Goal: Information Seeking & Learning: Check status

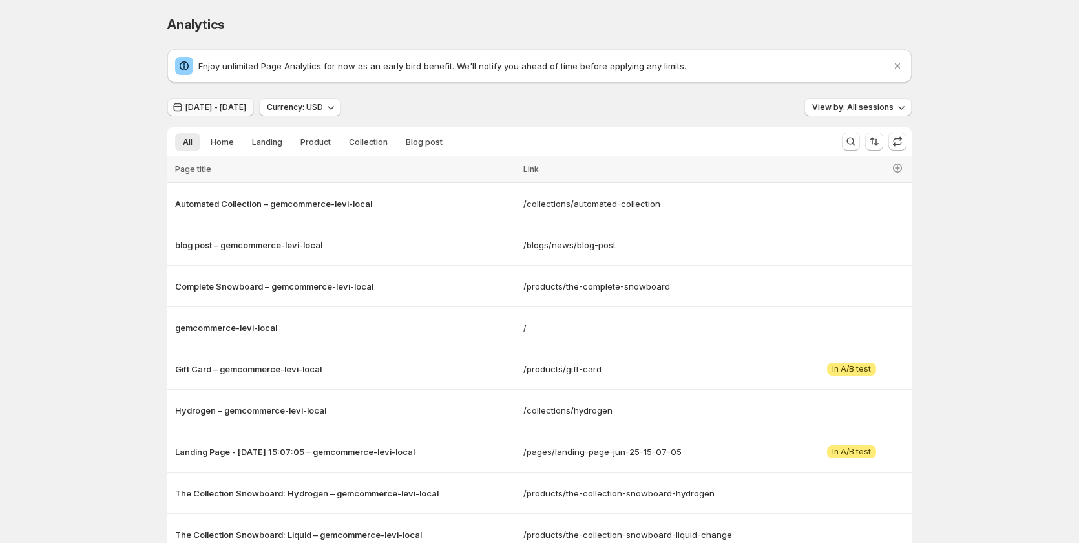
click at [238, 103] on span "[DATE] - [DATE]" at bounding box center [215, 107] width 61 height 10
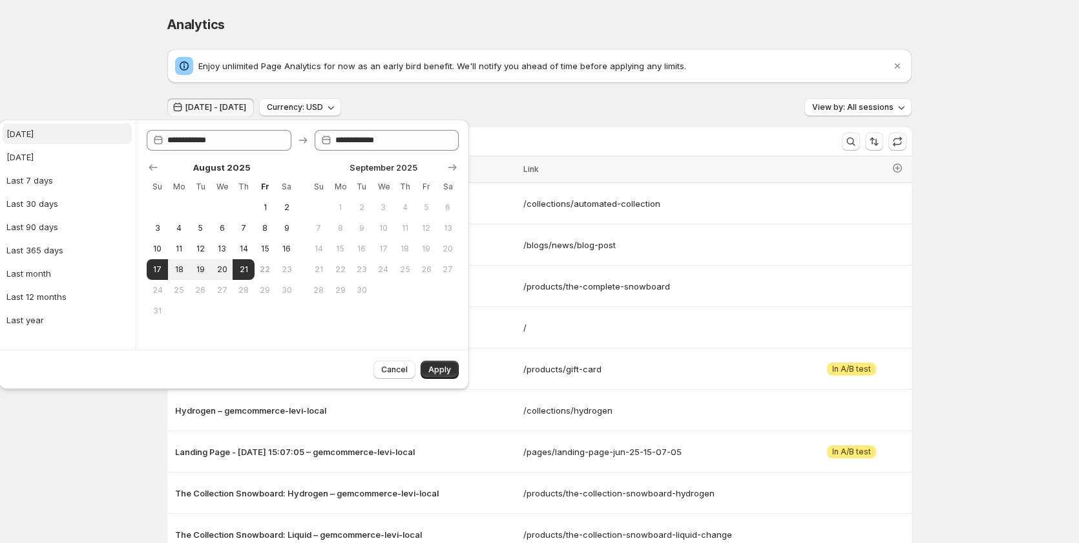
click at [56, 128] on button "[DATE]" at bounding box center [67, 133] width 129 height 21
type input "**********"
click at [439, 373] on span "Apply" at bounding box center [439, 369] width 23 height 10
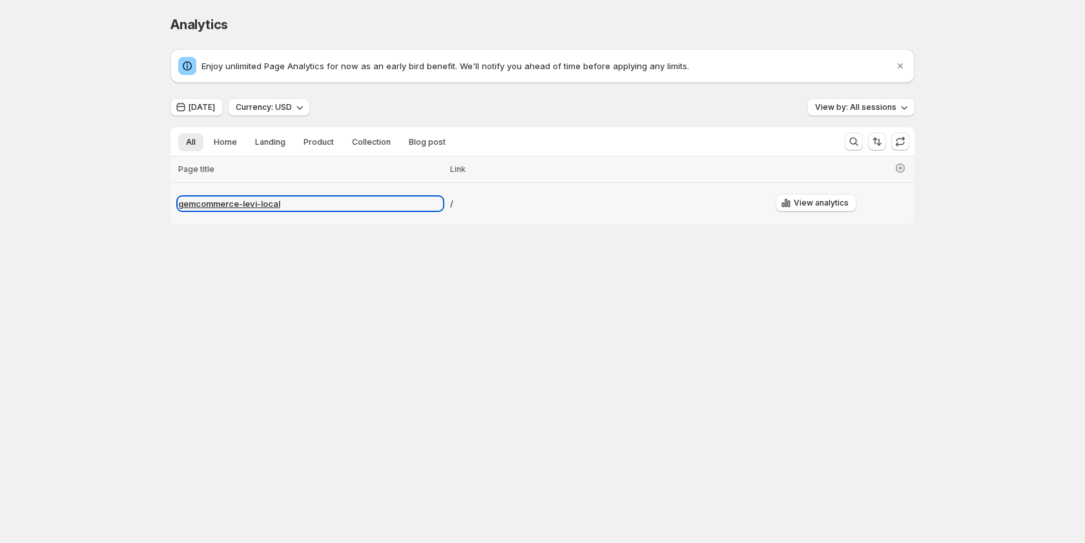
click at [240, 200] on p "gemcommerce-levi-local" at bounding box center [310, 203] width 264 height 13
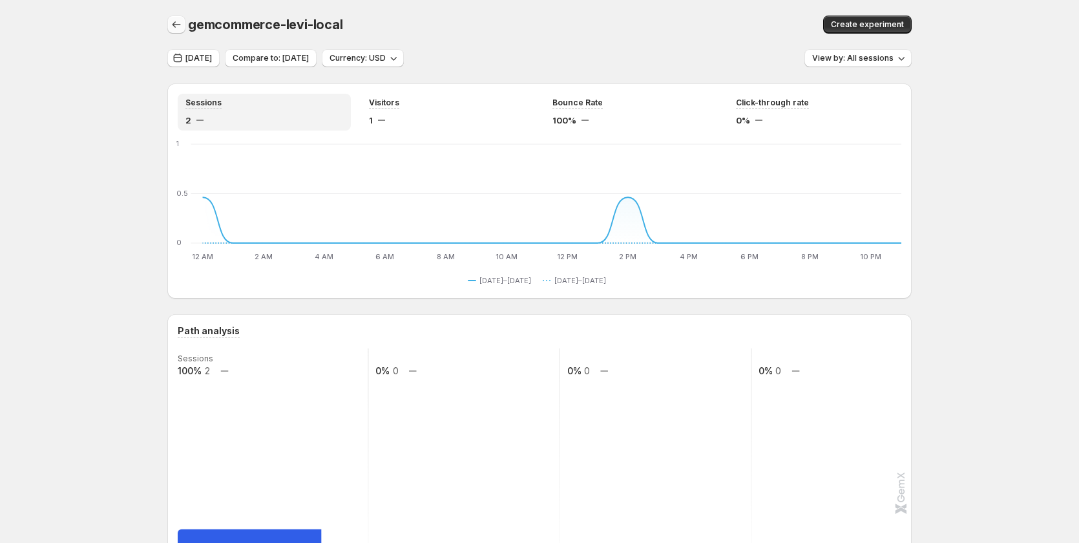
click at [180, 25] on icon "button" at bounding box center [176, 24] width 13 height 13
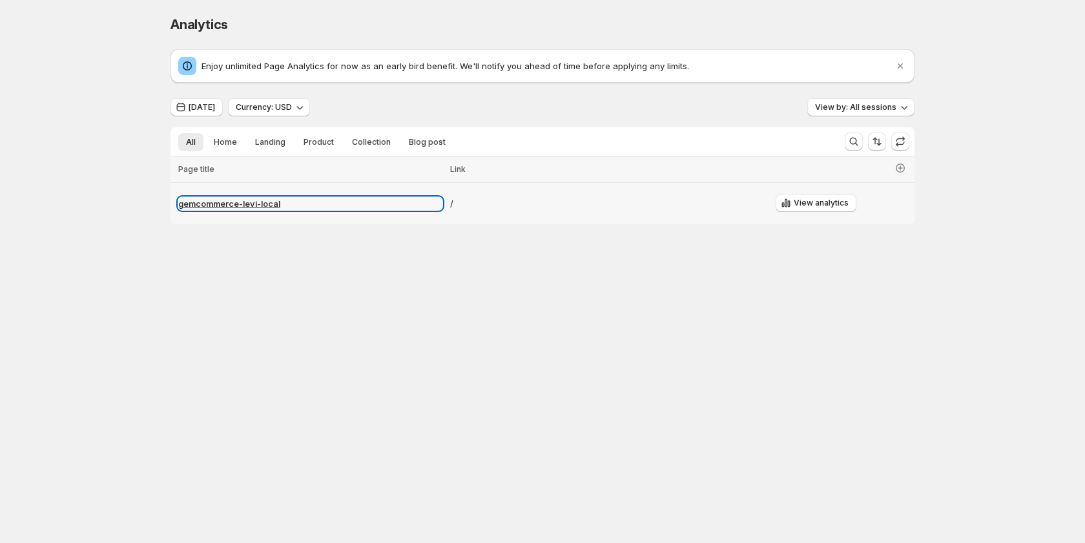
click at [247, 202] on p "gemcommerce-levi-local" at bounding box center [310, 203] width 264 height 13
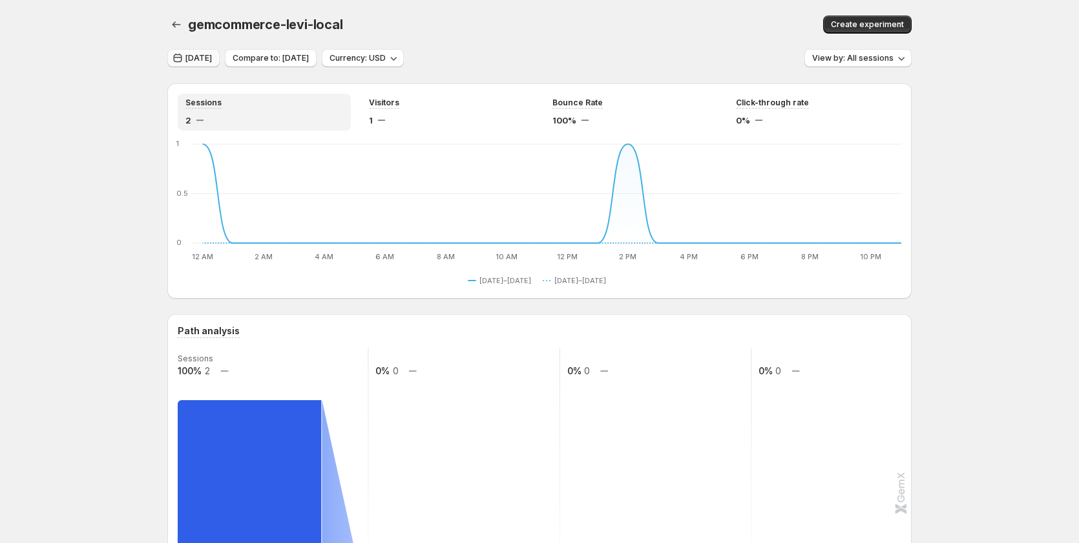
click at [201, 58] on span "Today" at bounding box center [198, 58] width 26 height 10
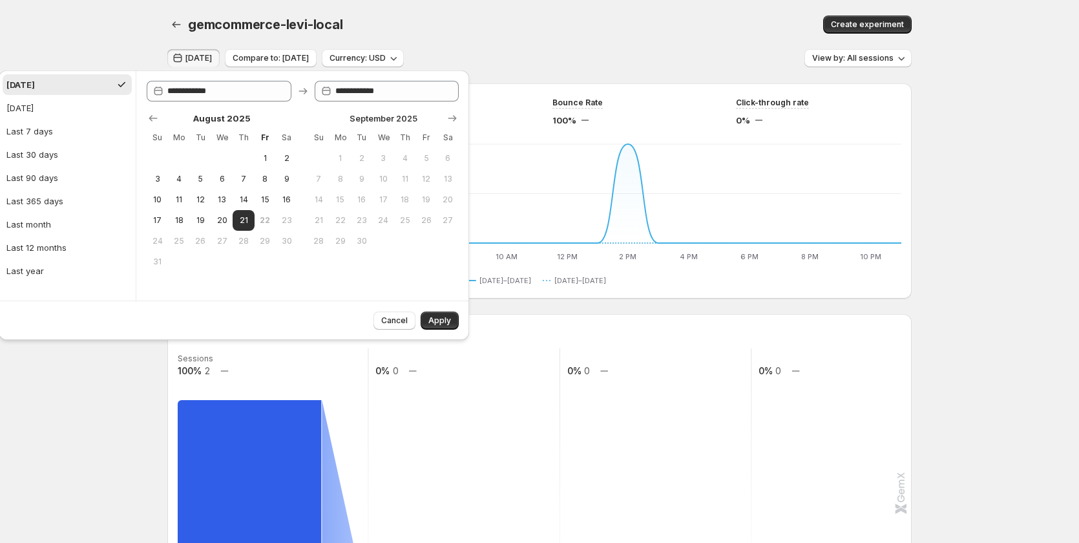
click at [599, 17] on div "Create experiment" at bounding box center [750, 25] width 324 height 18
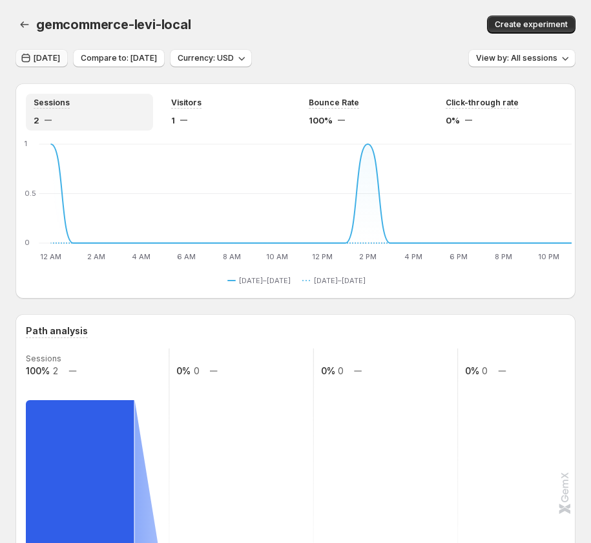
click at [53, 59] on span "Today" at bounding box center [47, 58] width 26 height 10
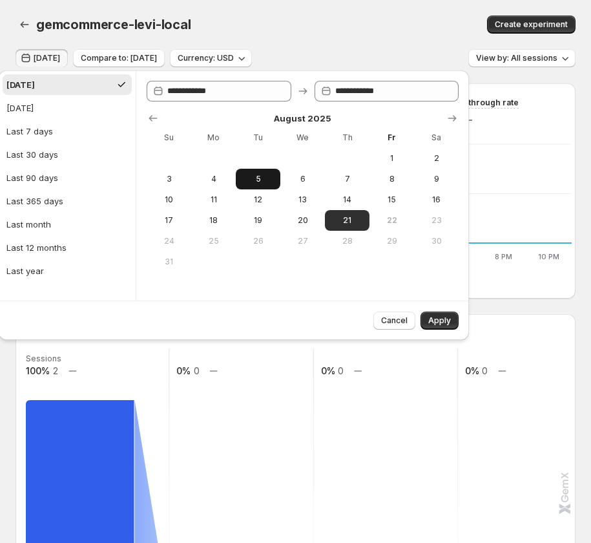
click at [262, 181] on span "5" at bounding box center [258, 179] width 34 height 10
type input "**********"
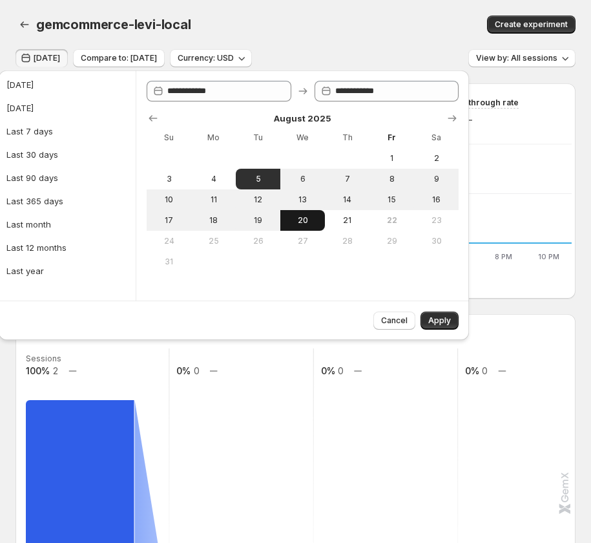
click at [305, 216] on span "20" at bounding box center [302, 220] width 34 height 10
type input "**********"
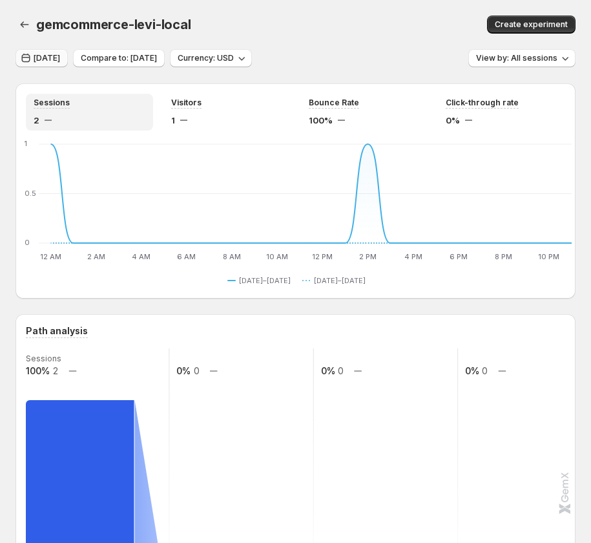
click at [47, 50] on button "[DATE]" at bounding box center [42, 58] width 52 height 18
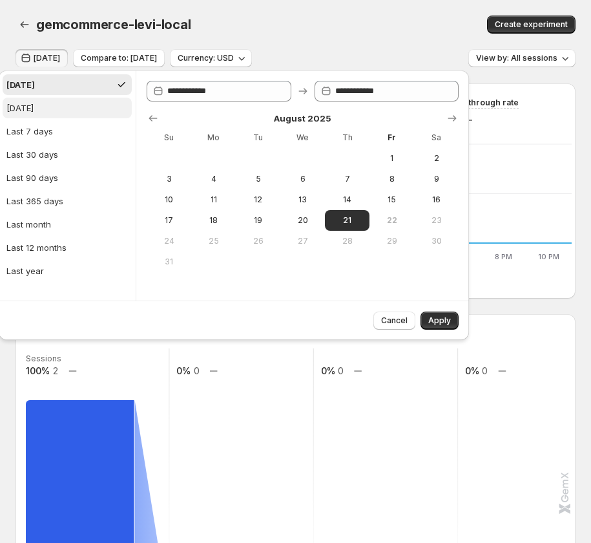
click at [63, 110] on button "[DATE]" at bounding box center [67, 108] width 129 height 21
type input "**********"
click at [56, 87] on button "[DATE]" at bounding box center [67, 84] width 129 height 21
type input "**********"
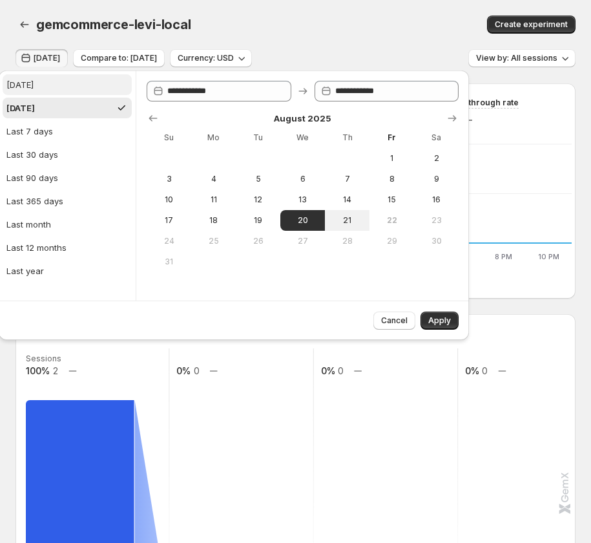
type input "**********"
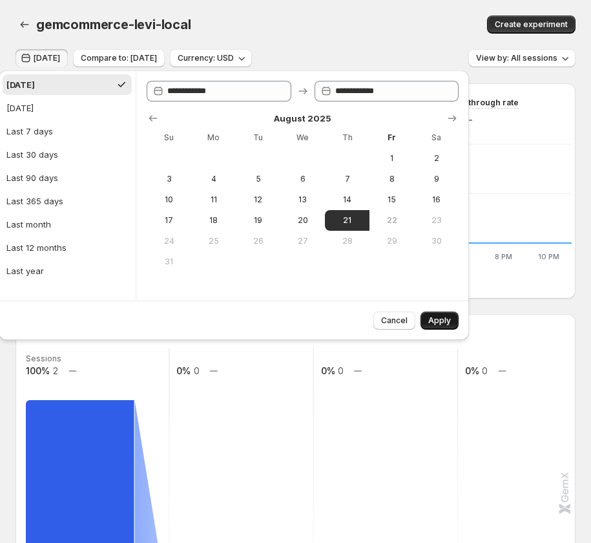
click at [445, 324] on span "Apply" at bounding box center [439, 320] width 23 height 10
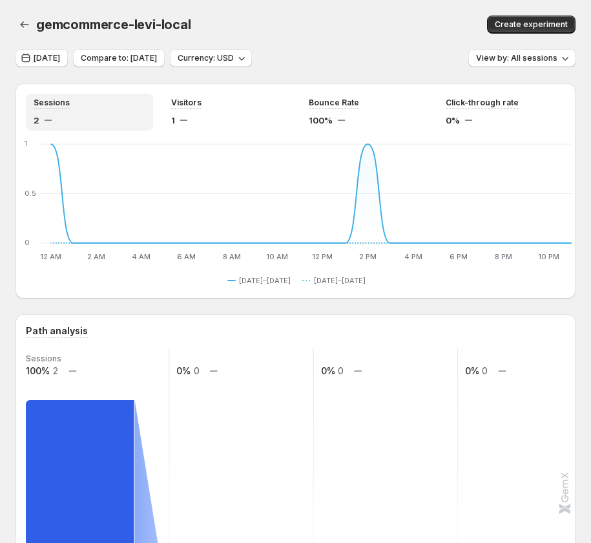
click at [393, 54] on div "[DATE] Compare to: [DATE] Currency: USD View by: All sessions" at bounding box center [296, 58] width 560 height 19
click at [33, 59] on button "[DATE]" at bounding box center [42, 58] width 52 height 18
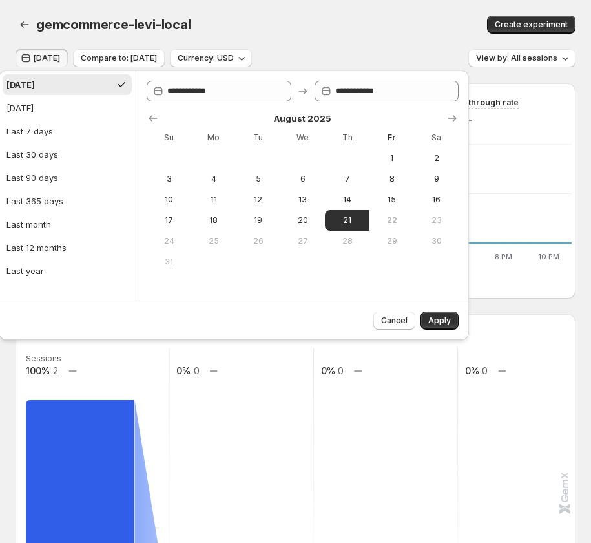
click at [334, 30] on div "gemcommerce-levi-local" at bounding box center [185, 25] width 298 height 18
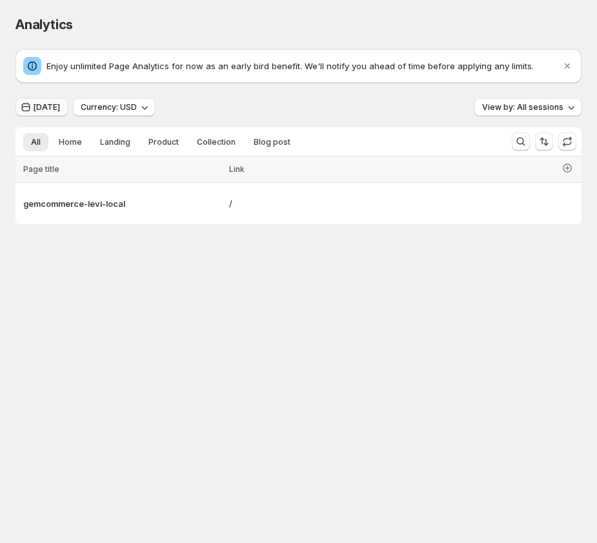
click at [37, 103] on span "[DATE]" at bounding box center [47, 107] width 26 height 10
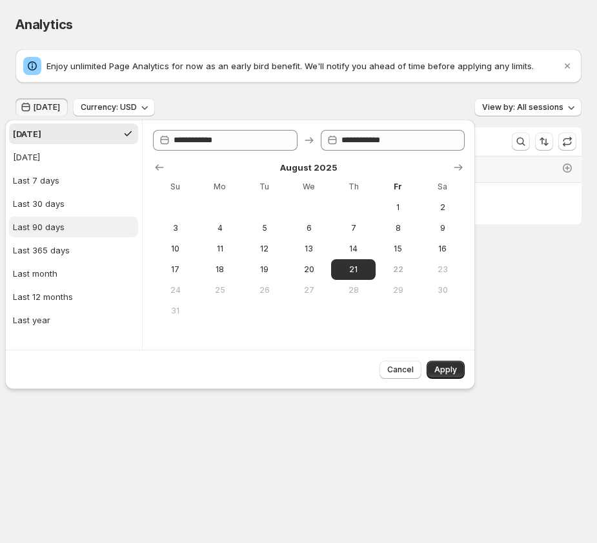
click at [65, 224] on button "Last 90 days" at bounding box center [73, 226] width 129 height 21
type input "**********"
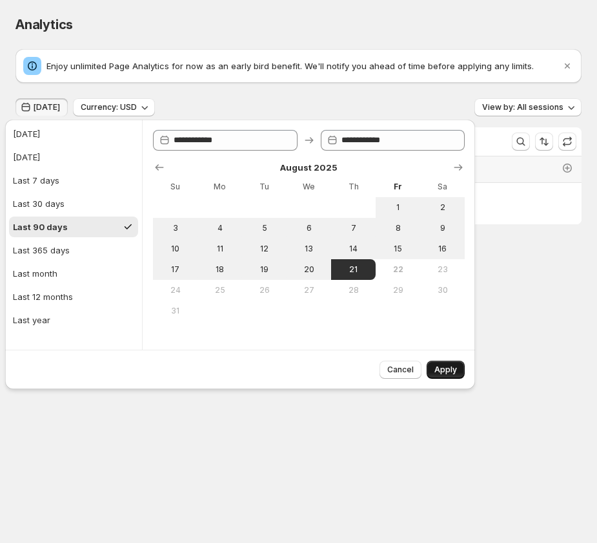
click at [451, 368] on span "Apply" at bounding box center [446, 369] width 23 height 10
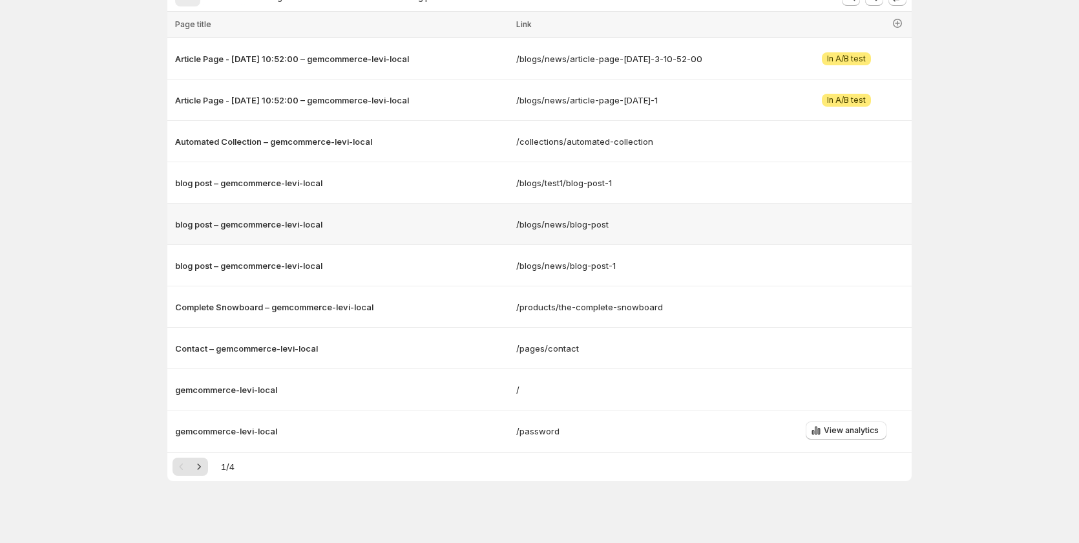
scroll to position [152, 0]
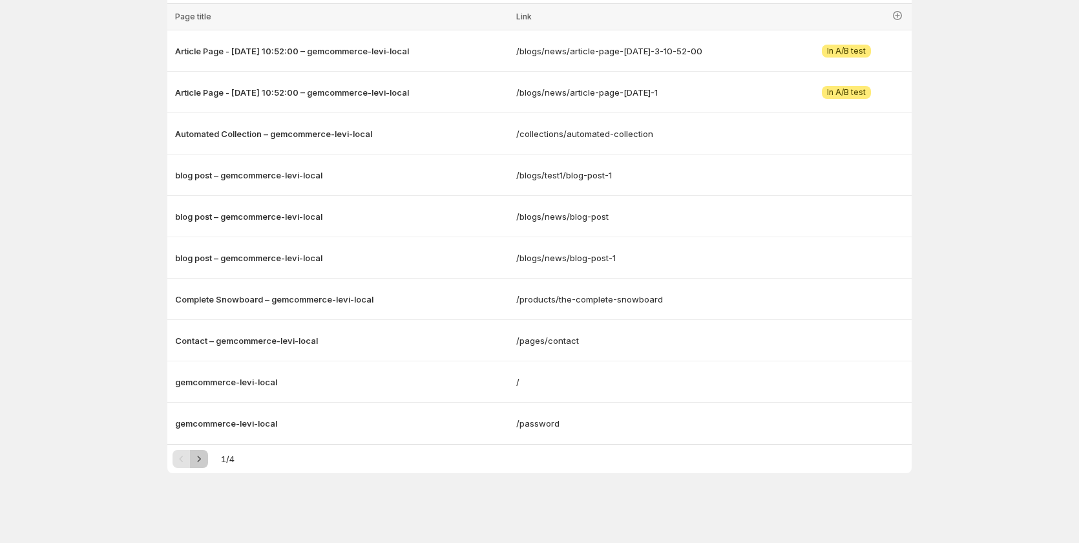
click at [205, 461] on icon "Next" at bounding box center [198, 458] width 13 height 13
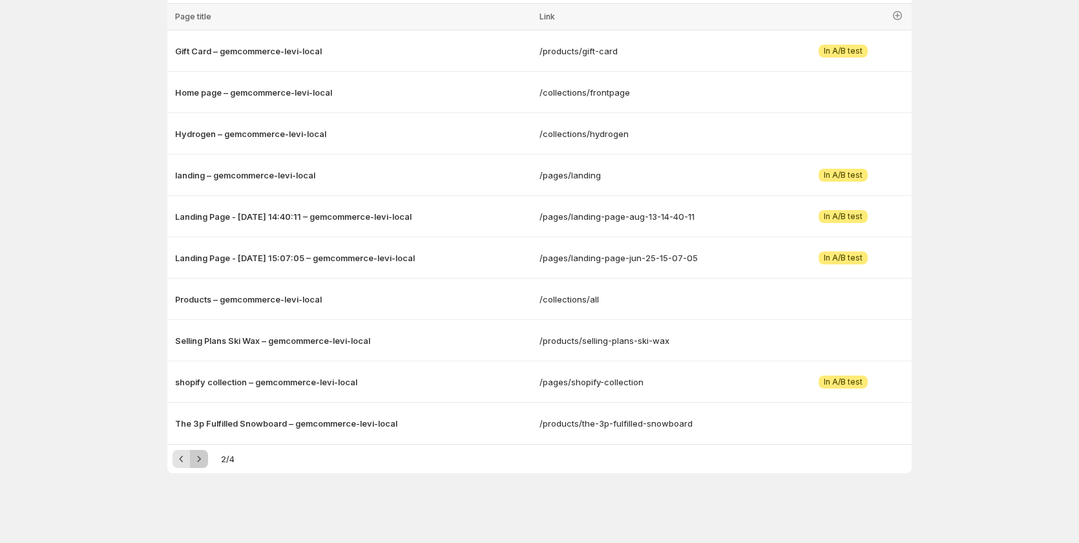
click at [205, 461] on icon "Next" at bounding box center [198, 458] width 13 height 13
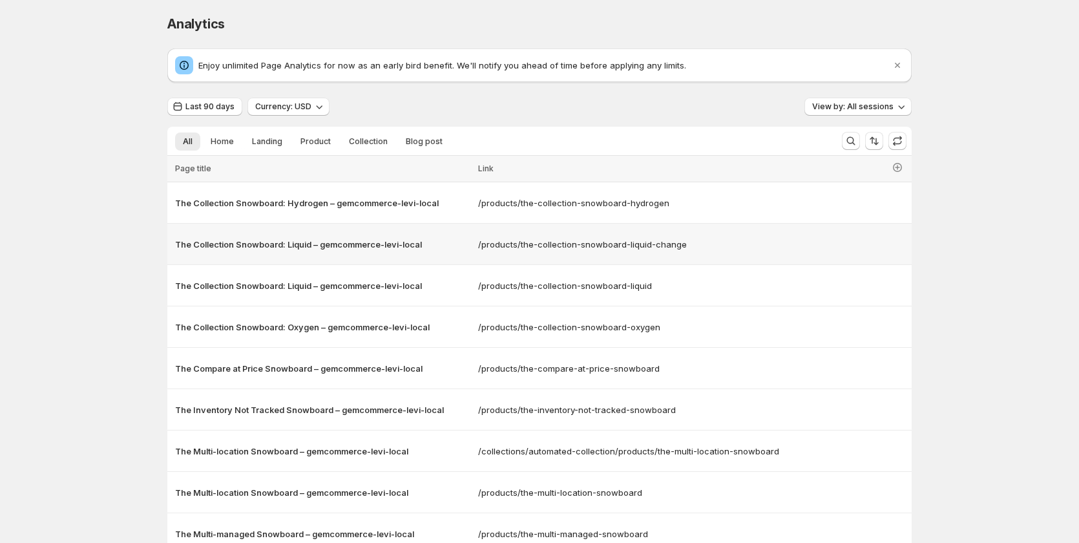
scroll to position [0, 0]
click at [597, 111] on span "View by: All sessions" at bounding box center [852, 107] width 81 height 10
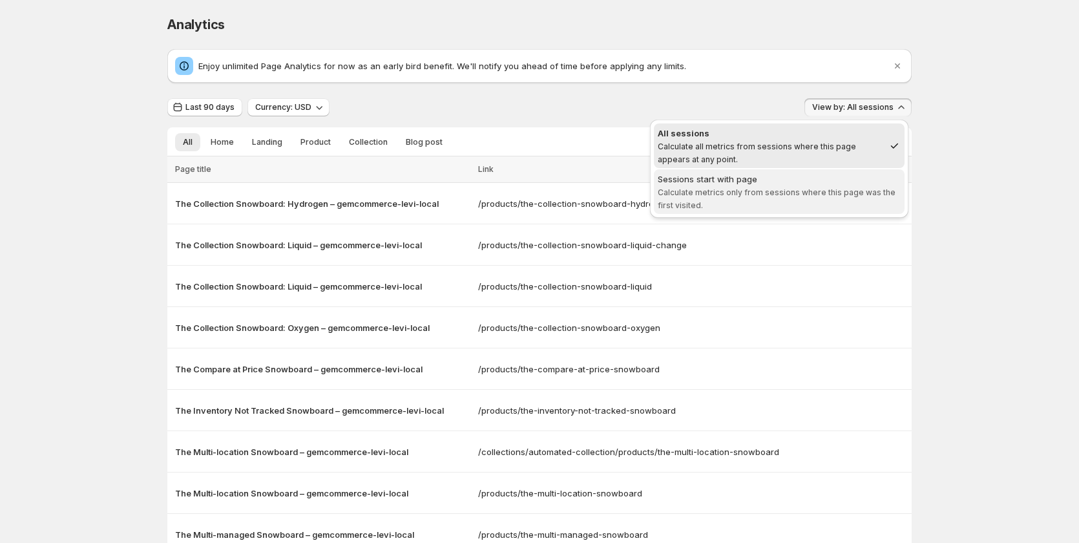
click at [597, 182] on div "Sessions start with page" at bounding box center [779, 178] width 243 height 13
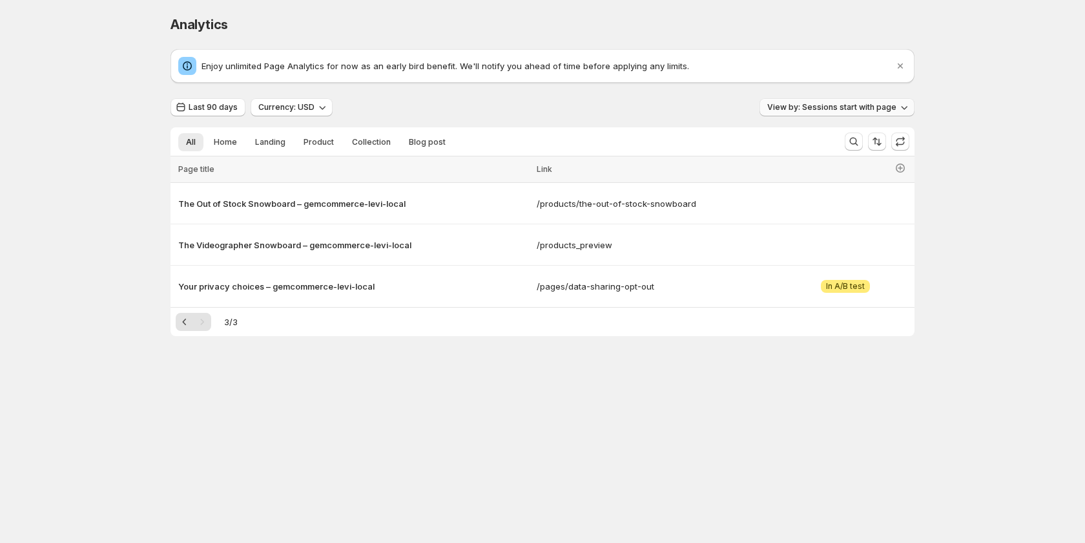
click at [597, 107] on span "View by: Sessions start with page" at bounding box center [831, 107] width 129 height 10
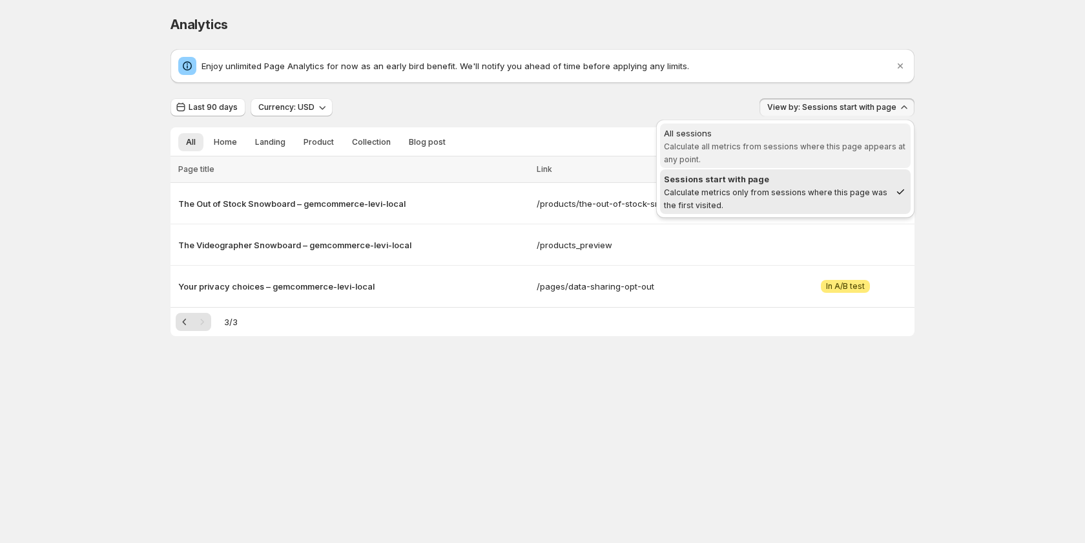
click at [597, 141] on span "All sessions Calculate all metrics from sessions where this page appears at any…" at bounding box center [785, 145] width 243 height 37
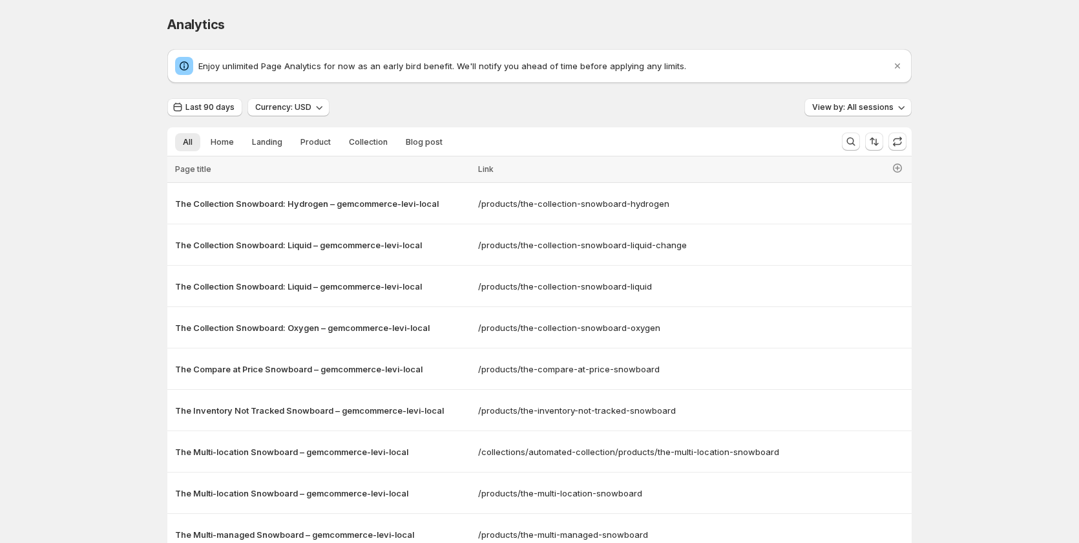
click at [597, 97] on div "Enjoy unlimited Page Analytics for now as an early bird benefit. We'll notify y…" at bounding box center [539, 337] width 744 height 576
click at [597, 106] on span "View by: All sessions" at bounding box center [852, 107] width 81 height 10
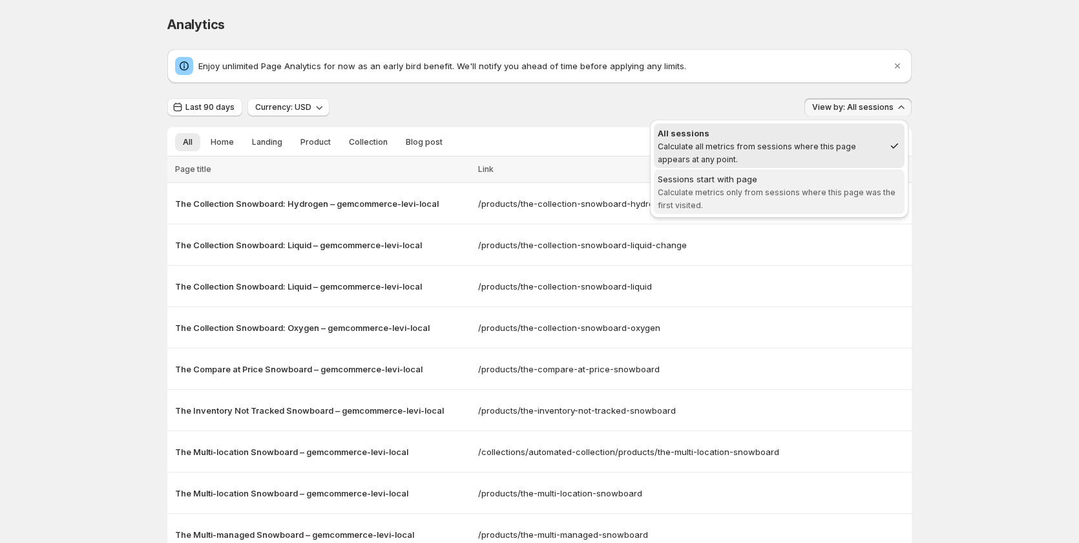
click at [597, 191] on span "Calculate metrics only from sessions where this page was the first visited." at bounding box center [777, 198] width 238 height 23
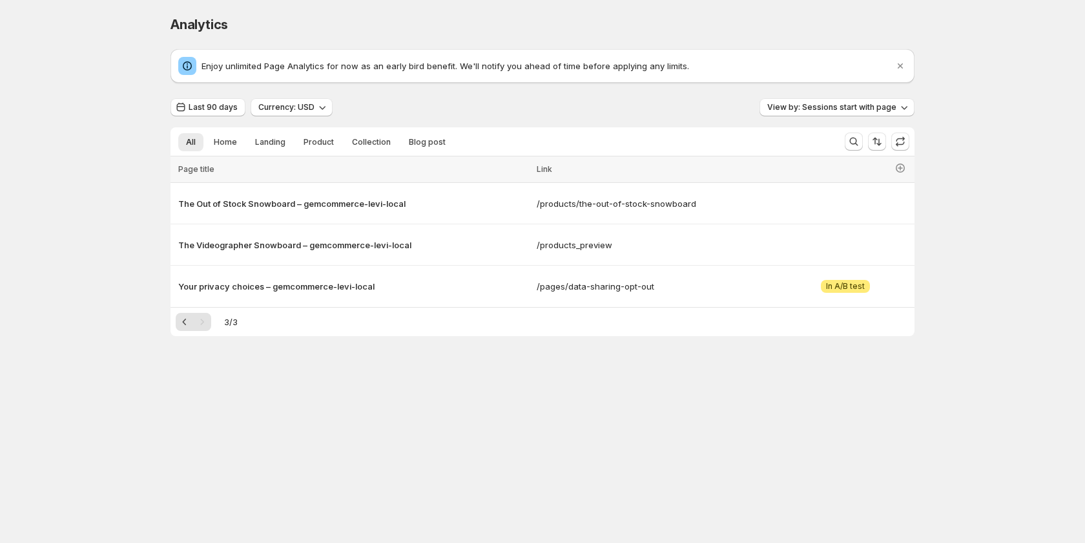
click at [597, 117] on div "Last 90 days Currency: USD View by: Sessions start with page All Home Landing P…" at bounding box center [543, 217] width 744 height 238
click at [242, 133] on li "Home" at bounding box center [225, 141] width 39 height 18
click at [209, 143] on button "Home" at bounding box center [225, 142] width 39 height 18
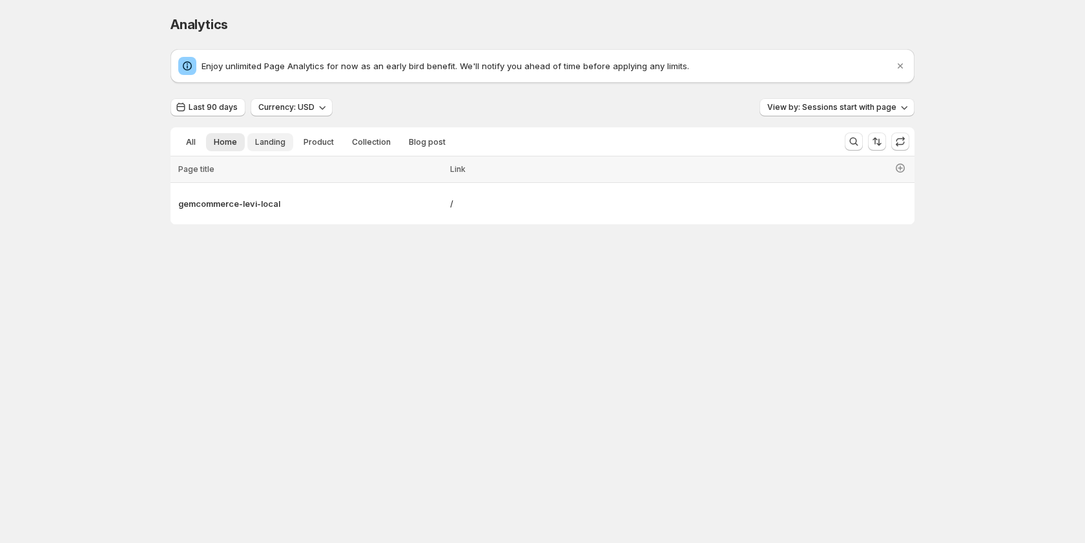
click at [256, 145] on span "Landing" at bounding box center [270, 142] width 30 height 10
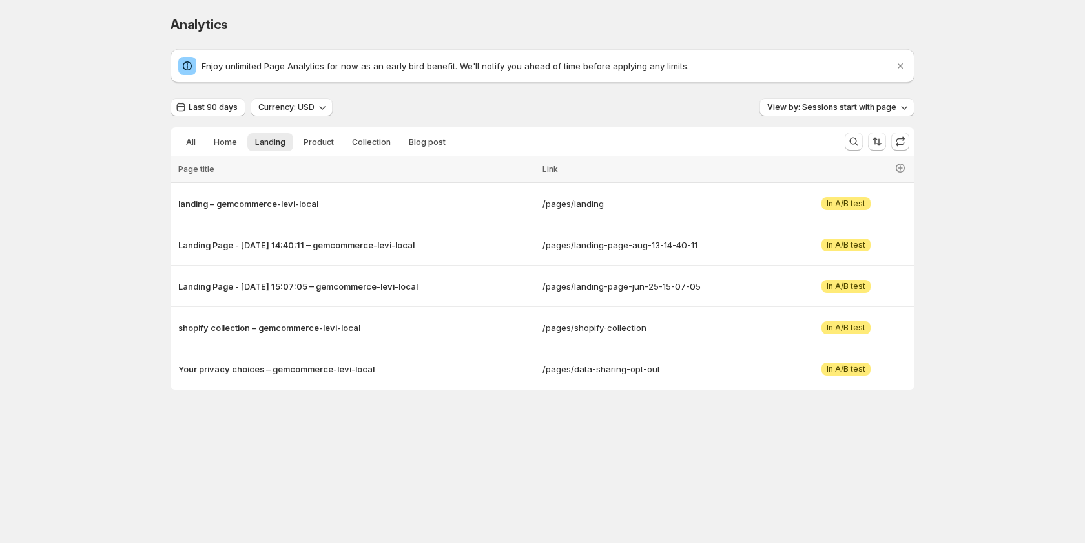
click at [206, 148] on li "Home" at bounding box center [225, 141] width 39 height 18
click at [190, 148] on button "All" at bounding box center [190, 142] width 25 height 18
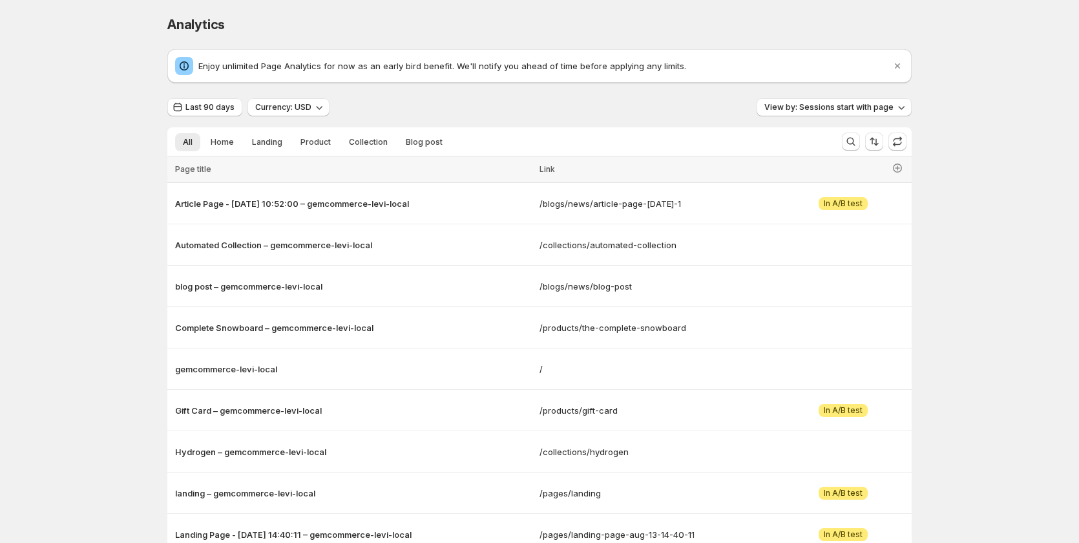
click at [520, 114] on div "Last 90 days Currency: USD View by: Sessions start with page" at bounding box center [539, 107] width 744 height 19
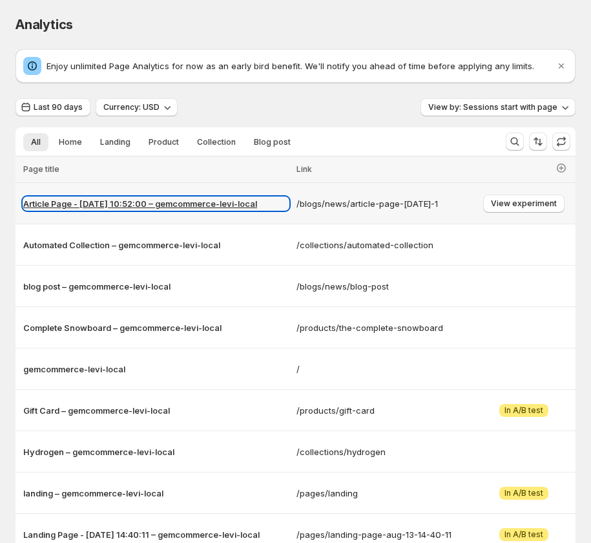
click at [134, 200] on p "Article Page - [DATE] 10:52:00 – gemcommerce-levi-local" at bounding box center [155, 203] width 265 height 13
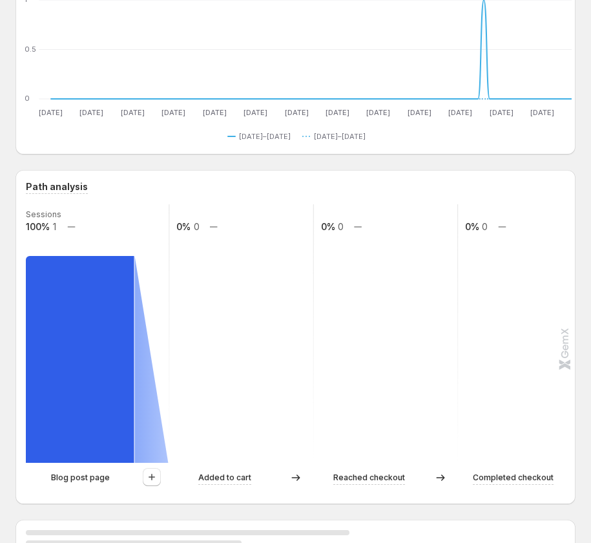
scroll to position [178, 0]
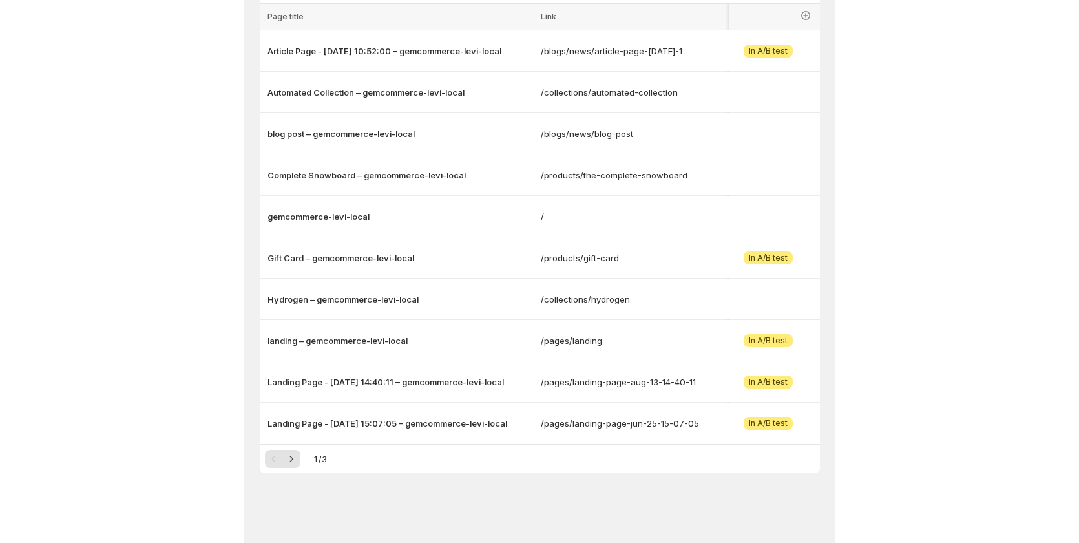
scroll to position [152, 0]
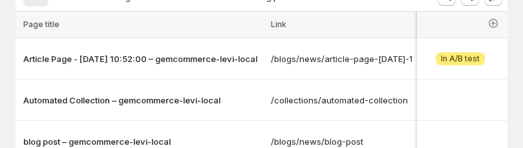
click at [499, 25] on icon "button" at bounding box center [492, 23] width 13 height 13
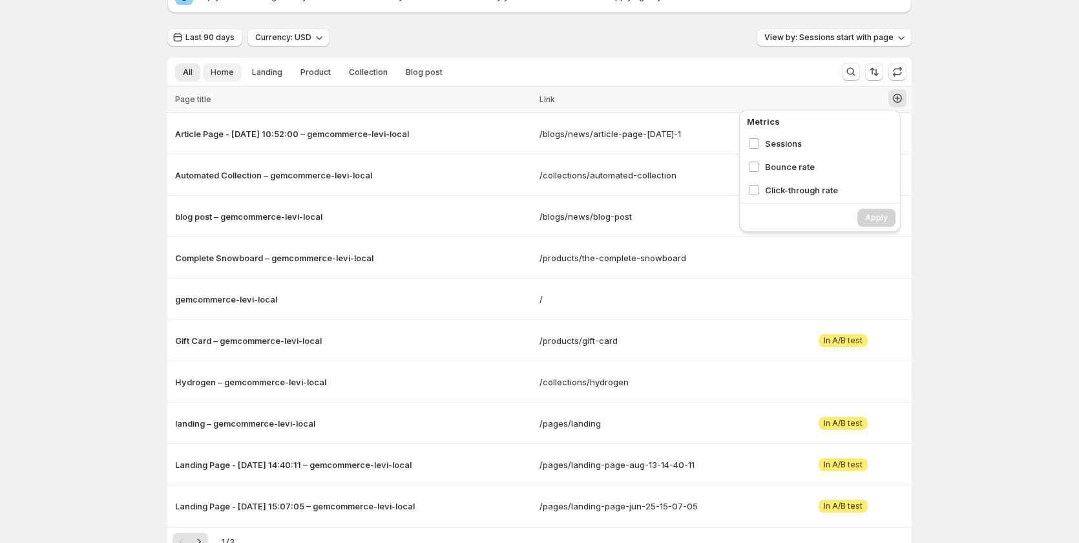
scroll to position [0, 0]
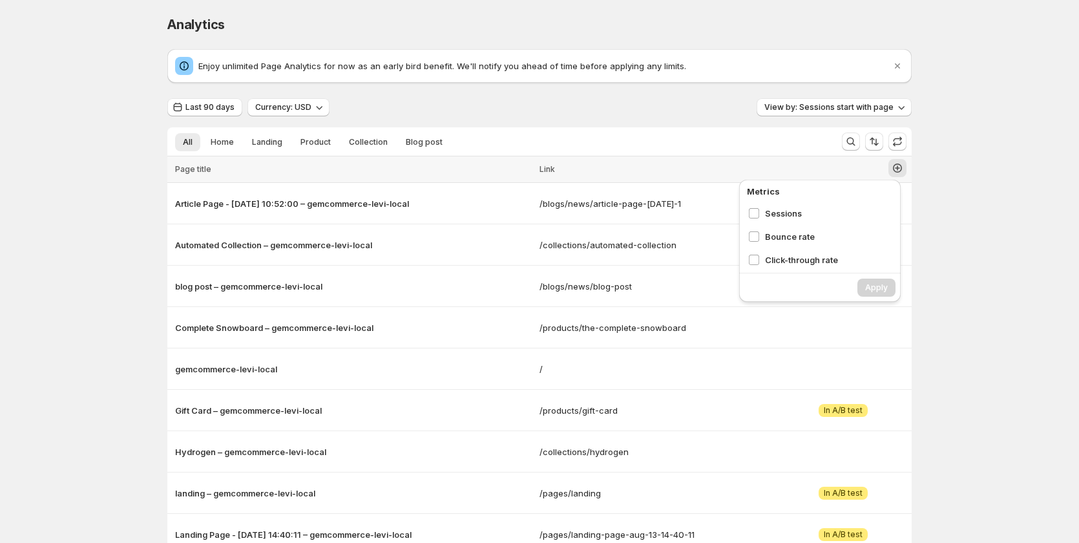
drag, startPoint x: 21, startPoint y: 152, endPoint x: 79, endPoint y: 161, distance: 59.5
click at [21, 152] on div "Analytics. This page is ready Analytics Enjoy unlimited Page Analytics for now …" at bounding box center [539, 347] width 1079 height 695
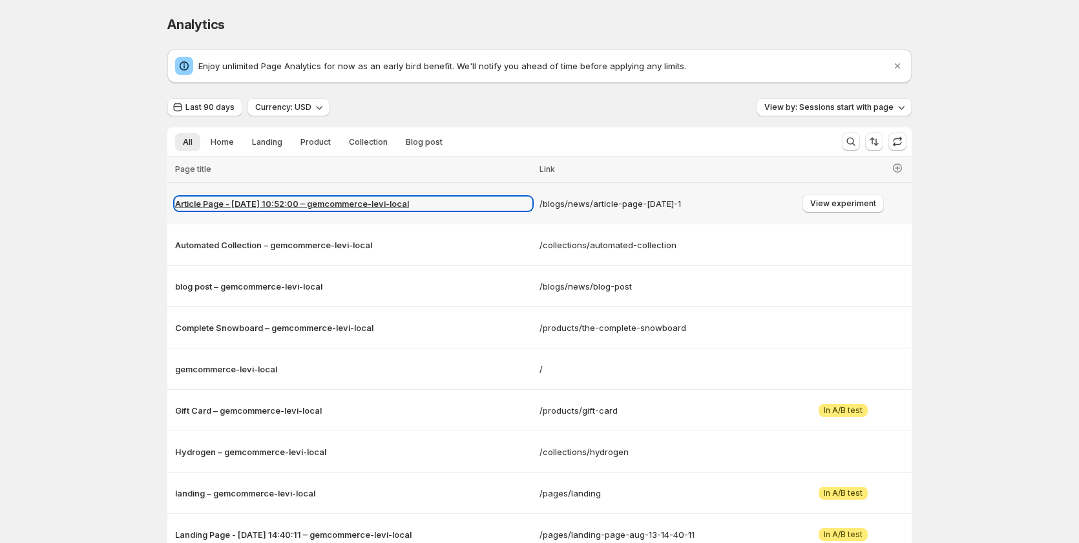
click at [266, 205] on p "Article Page - [DATE] 10:52:00 – gemcommerce-levi-local" at bounding box center [353, 203] width 357 height 13
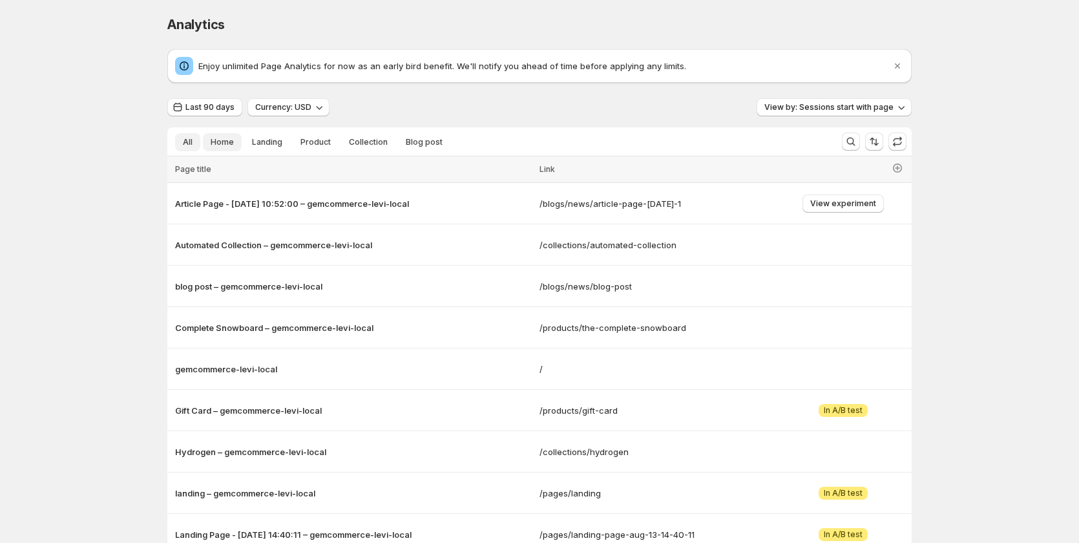
click at [224, 138] on span "Home" at bounding box center [222, 142] width 23 height 10
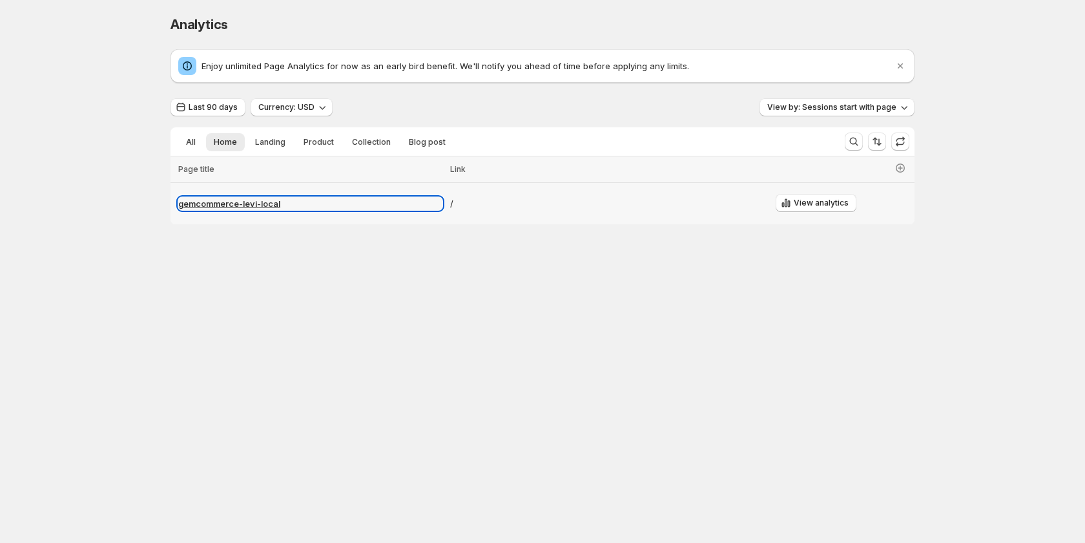
click at [246, 203] on p "gemcommerce-levi-local" at bounding box center [310, 203] width 264 height 13
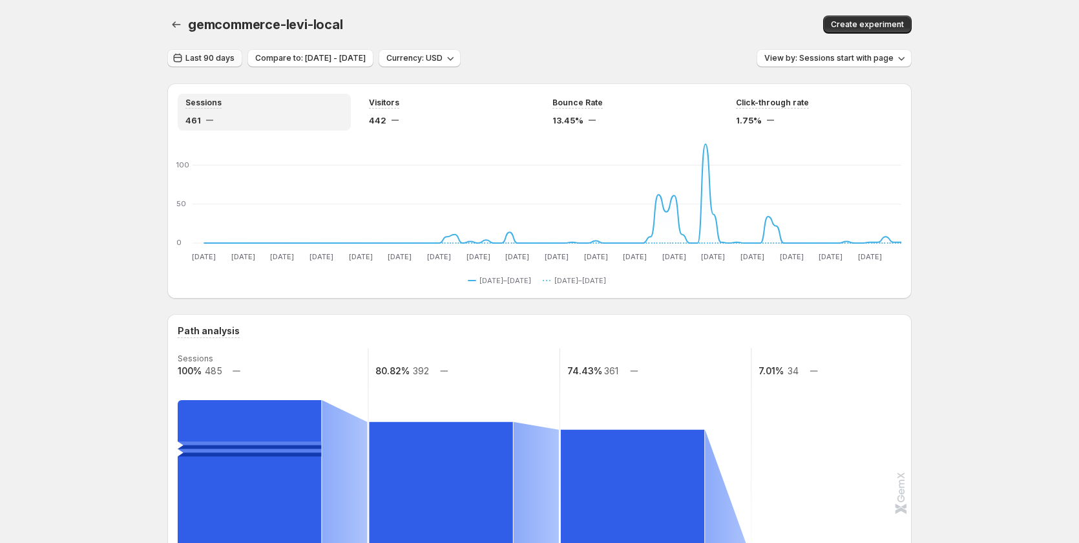
click at [227, 56] on span "Last 90 days" at bounding box center [209, 58] width 49 height 10
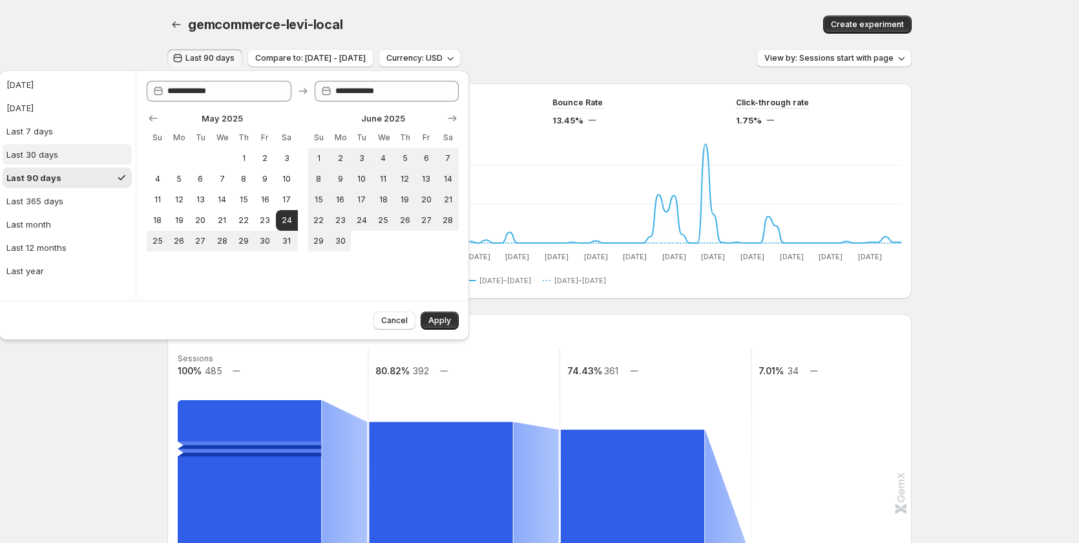
click at [79, 152] on button "Last 30 days" at bounding box center [67, 154] width 129 height 21
type input "**********"
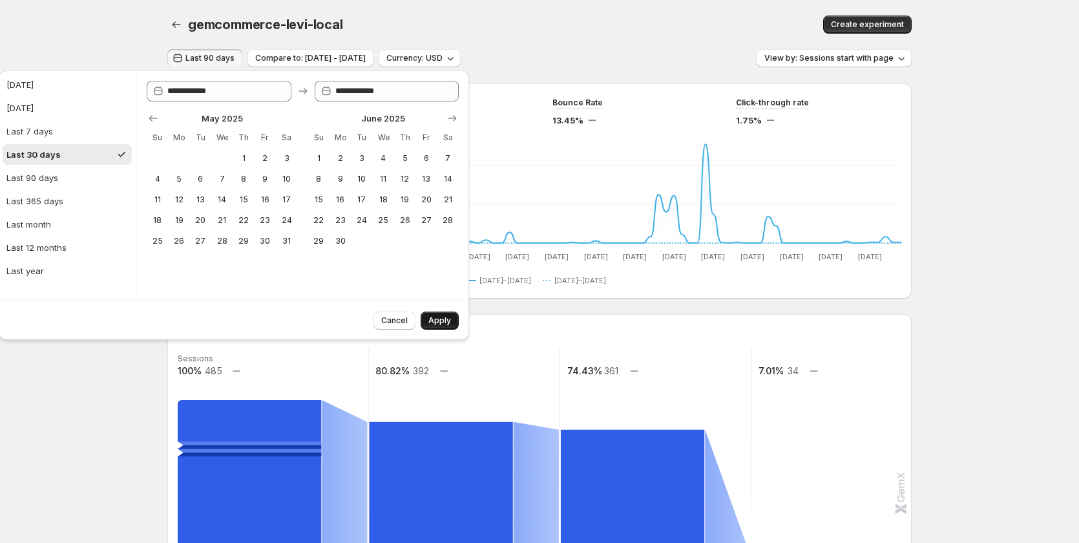
click at [447, 318] on span "Apply" at bounding box center [439, 320] width 23 height 10
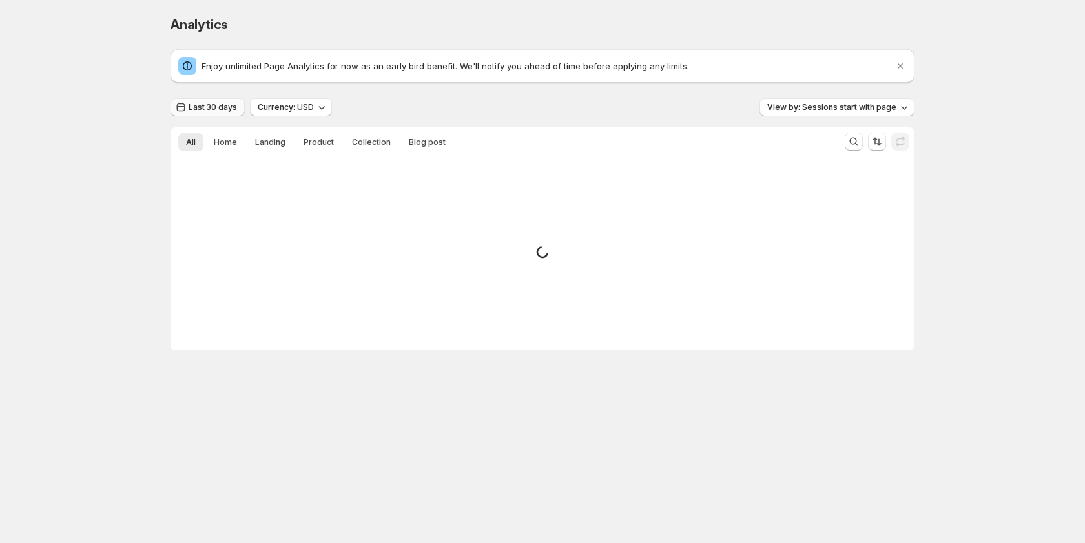
click at [208, 105] on span "Last 30 days" at bounding box center [213, 107] width 48 height 10
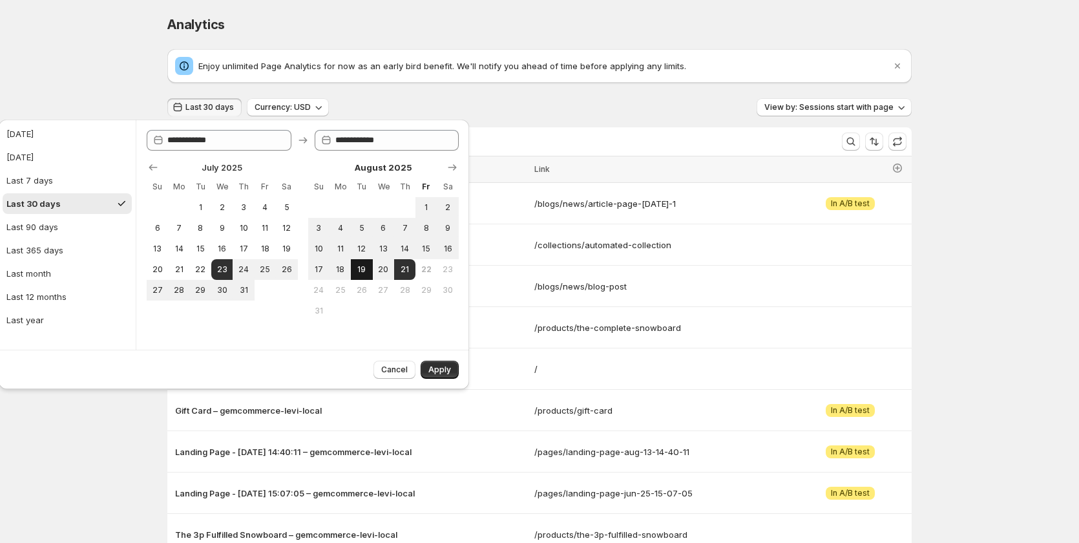
click at [357, 266] on span "19" at bounding box center [361, 269] width 11 height 10
type input "**********"
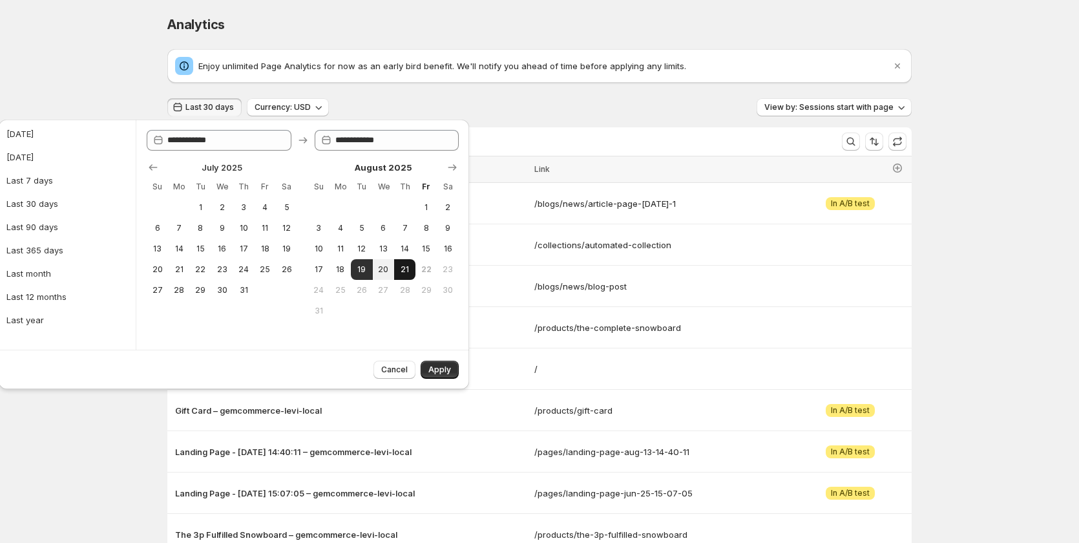
click at [400, 268] on span "21" at bounding box center [404, 269] width 11 height 10
type input "**********"
click at [195, 270] on span "22" at bounding box center [200, 269] width 11 height 10
type input "**********"
click at [245, 265] on span "24" at bounding box center [243, 269] width 11 height 10
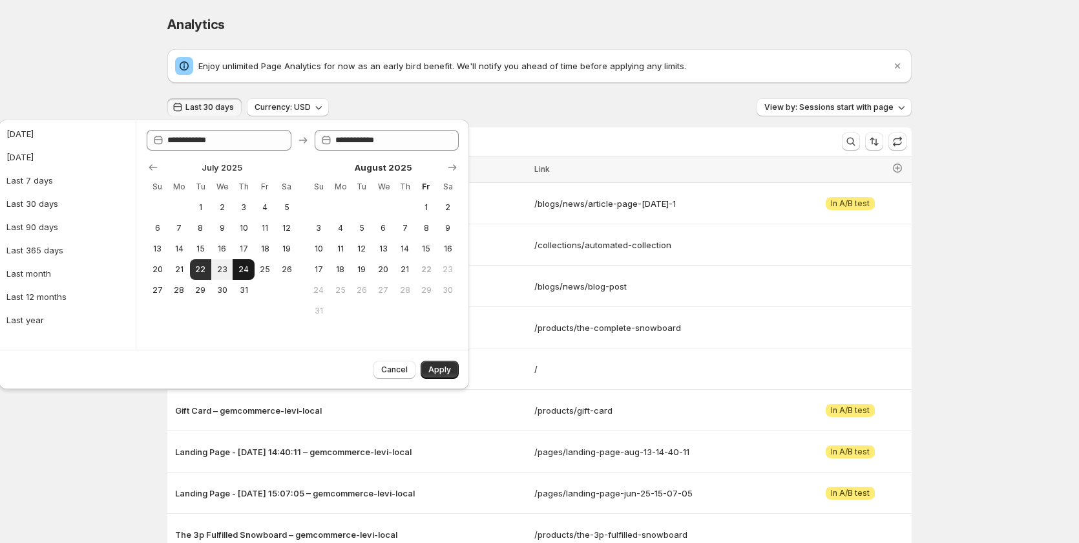
type input "**********"
click at [86, 47] on div "Analytics. This page is ready Analytics Enjoy unlimited Page Analytics for now …" at bounding box center [539, 347] width 1079 height 695
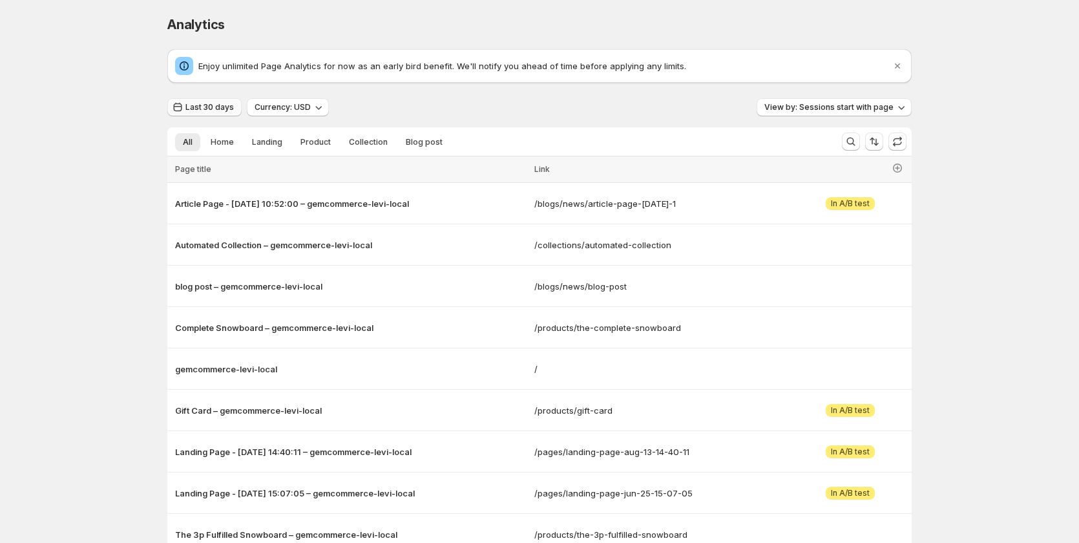
click at [228, 110] on span "Last 30 days" at bounding box center [209, 107] width 48 height 10
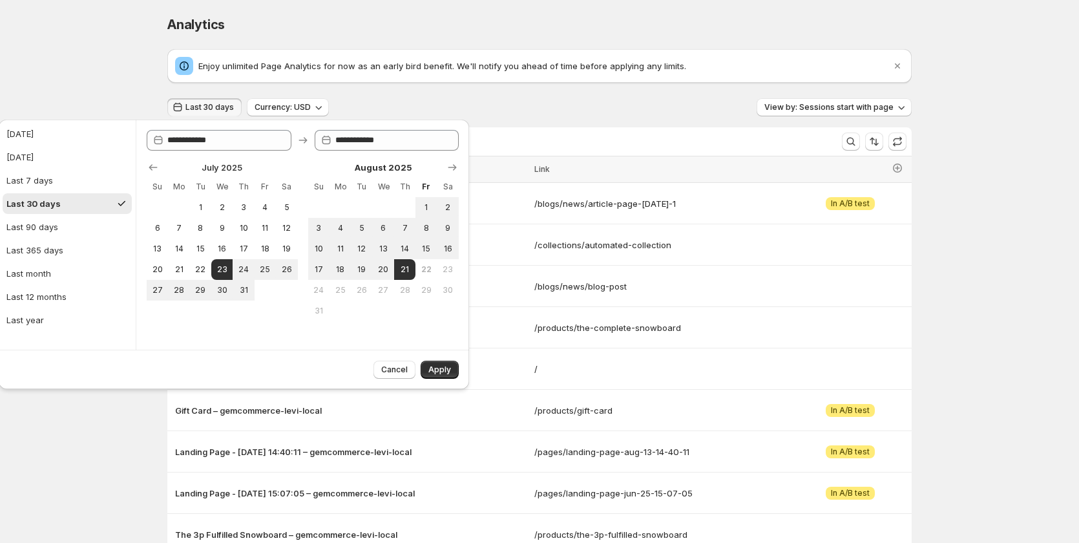
click at [97, 87] on div "Analytics. This page is ready Analytics Enjoy unlimited Page Analytics for now …" at bounding box center [539, 347] width 1079 height 695
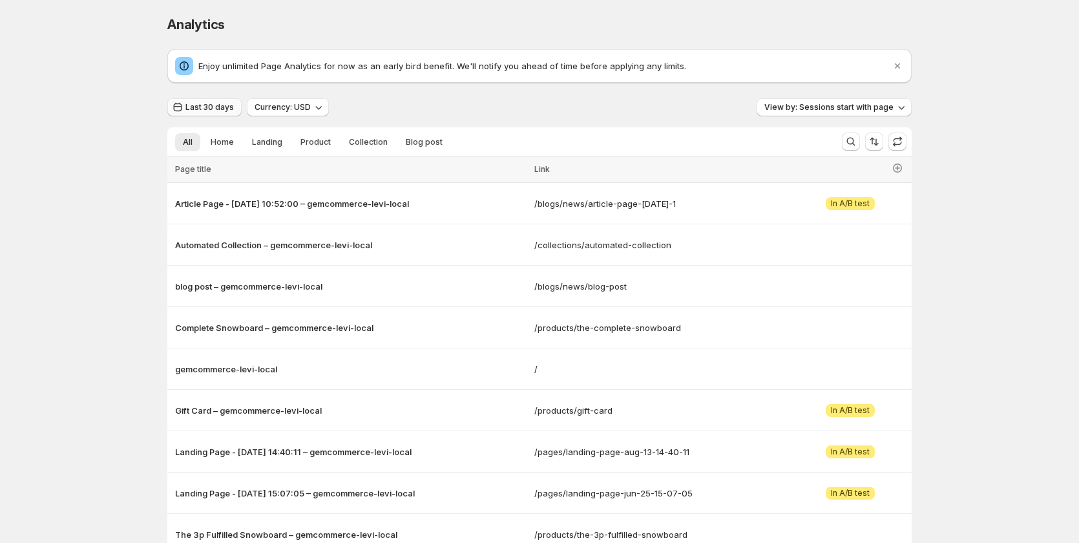
click at [225, 98] on button "Last 30 days" at bounding box center [204, 107] width 74 height 18
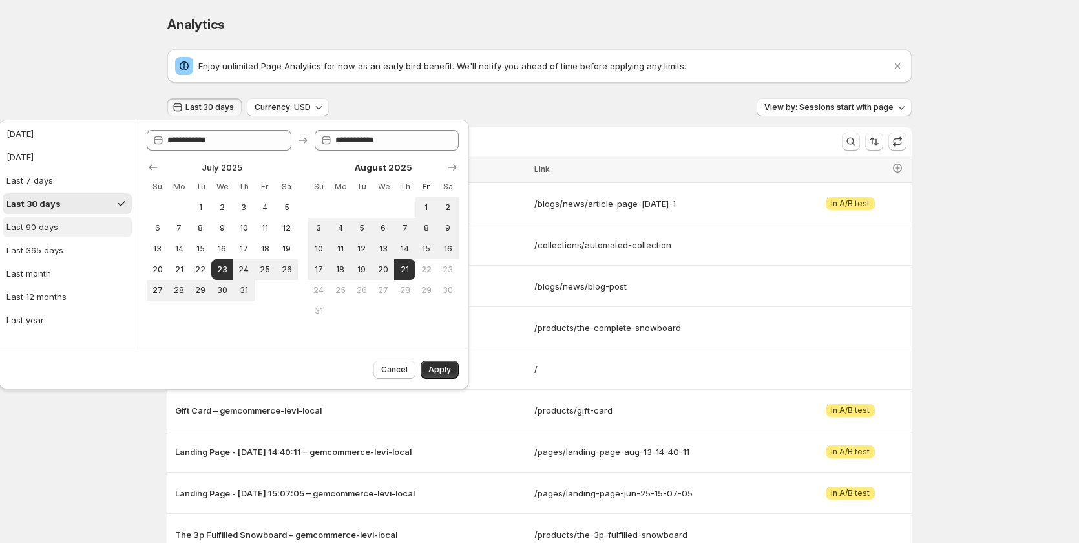
click at [62, 228] on button "Last 90 days" at bounding box center [67, 226] width 129 height 21
type input "**********"
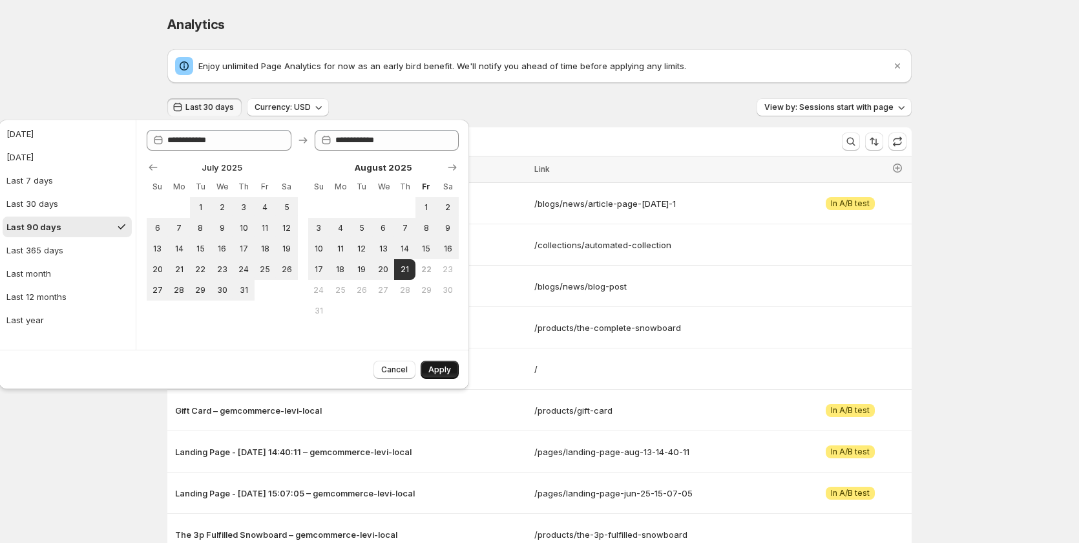
click at [451, 376] on button "Apply" at bounding box center [439, 369] width 38 height 18
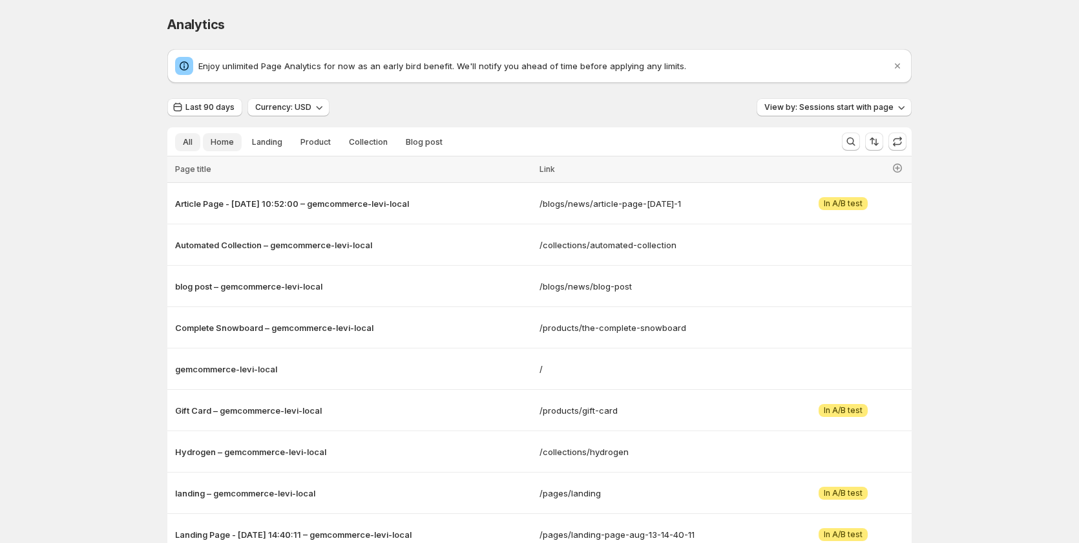
click at [229, 144] on span "Home" at bounding box center [222, 142] width 23 height 10
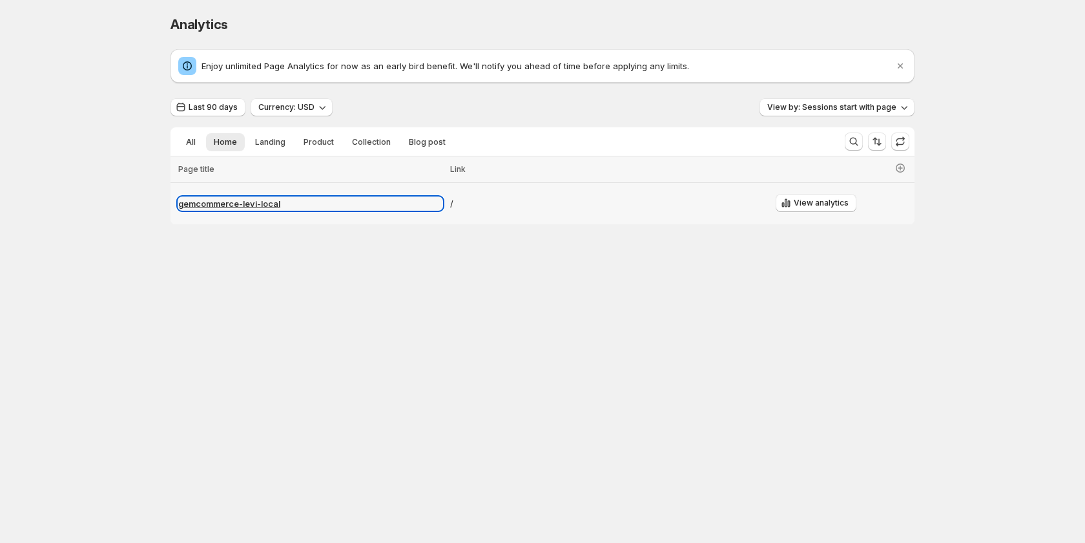
click at [219, 200] on p "gemcommerce-levi-local" at bounding box center [310, 203] width 264 height 13
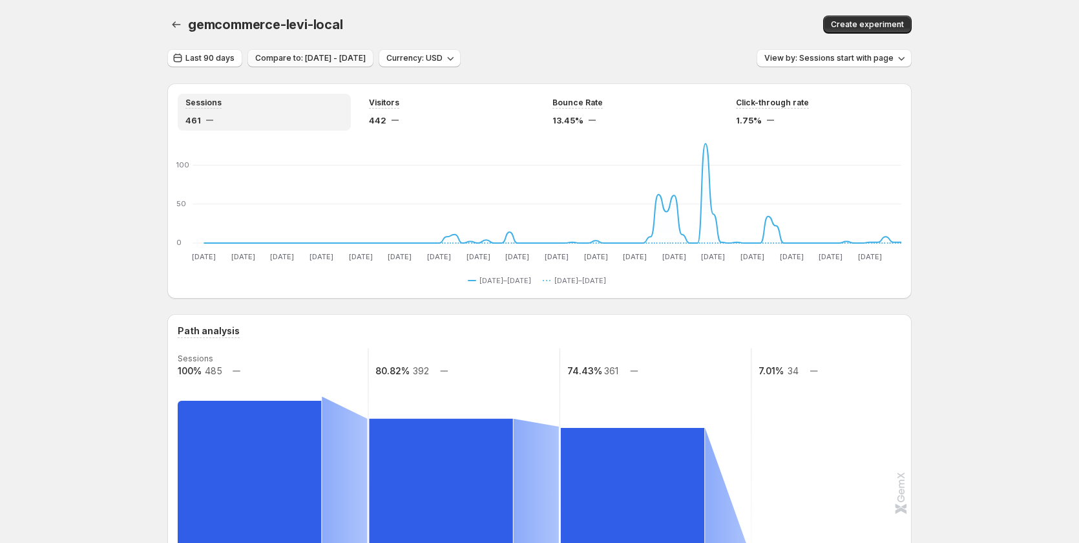
click at [309, 55] on span "Compare to: [DATE] - [DATE]" at bounding box center [310, 58] width 110 height 10
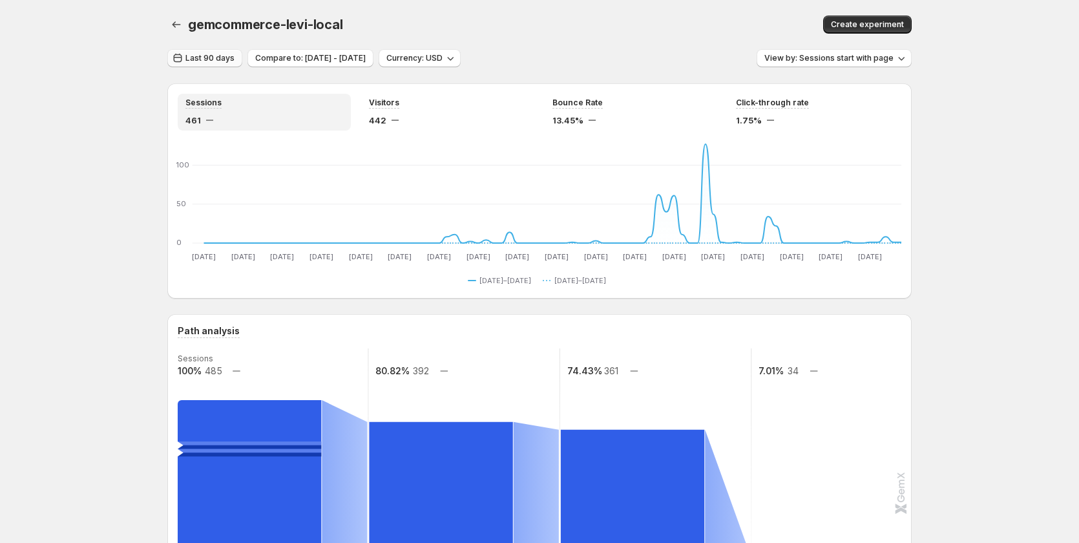
click at [212, 59] on span "Last 90 days" at bounding box center [209, 58] width 49 height 10
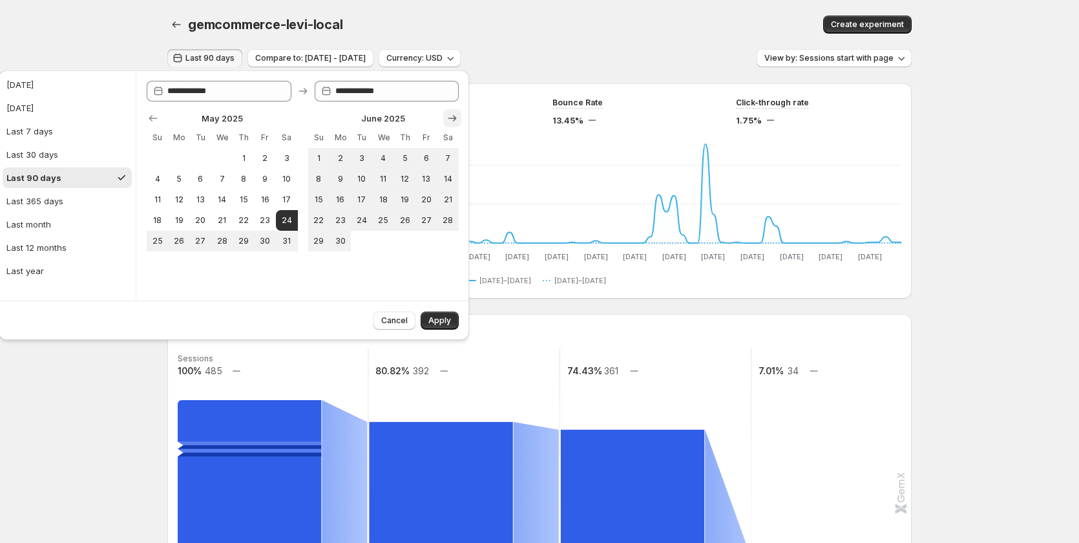
click at [458, 114] on icon "Show next month, July 2025" at bounding box center [452, 118] width 13 height 13
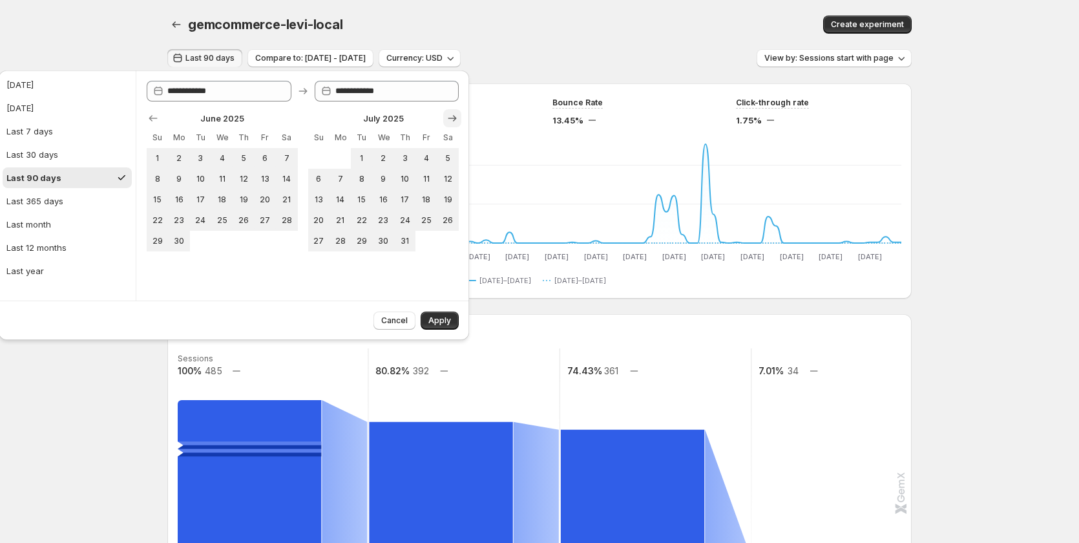
click at [458, 114] on icon "Show next month, August 2025" at bounding box center [452, 118] width 13 height 13
click at [357, 222] on span "19" at bounding box center [361, 220] width 11 height 10
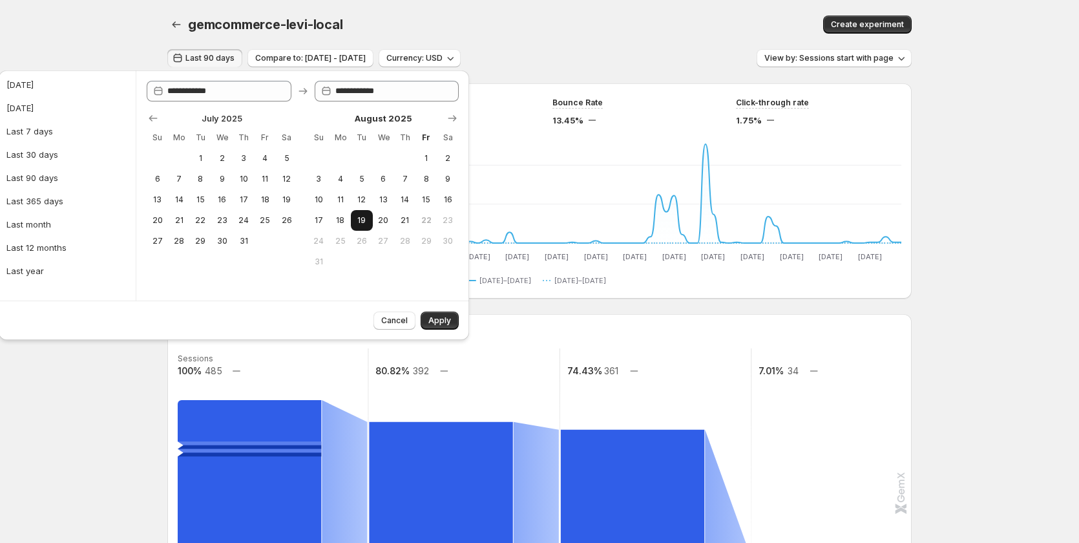
type input "**********"
click at [406, 220] on span "21" at bounding box center [404, 220] width 11 height 10
type input "**********"
click at [357, 176] on span "5" at bounding box center [361, 179] width 11 height 10
type input "**********"
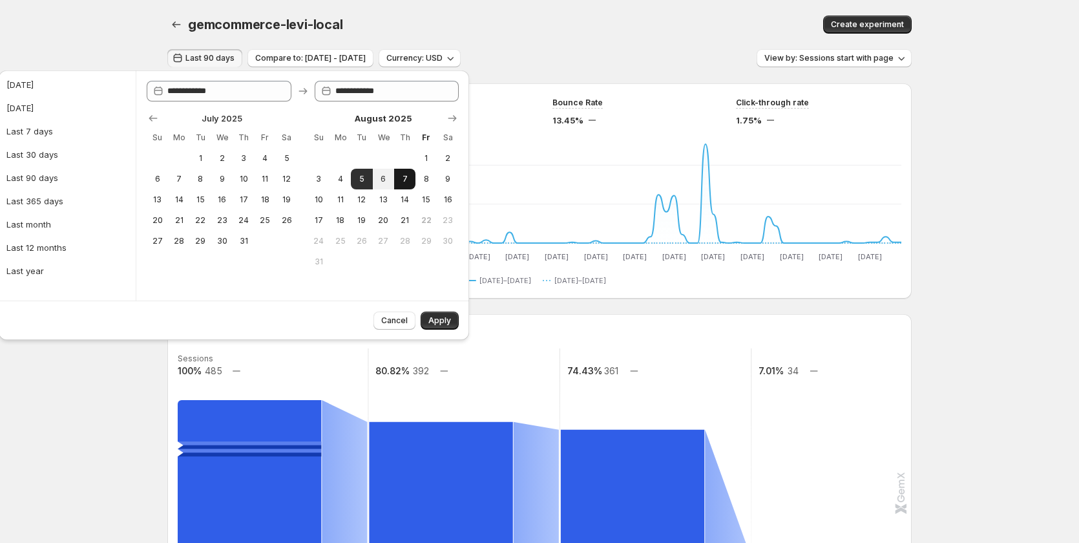
click at [401, 176] on span "7" at bounding box center [404, 179] width 11 height 10
type input "**********"
